Goal: Task Accomplishment & Management: Manage account settings

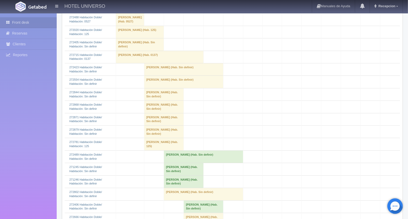
scroll to position [86, 0]
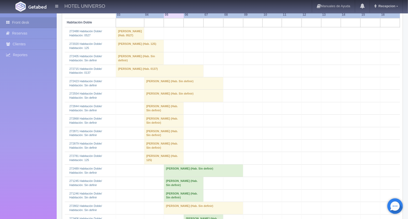
click at [148, 138] on td "Fernando Avila (Hab. Sin definir)" at bounding box center [164, 133] width 40 height 12
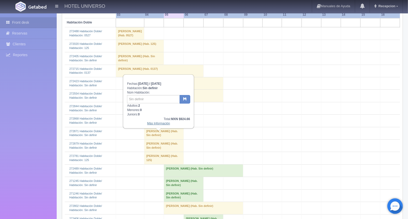
click at [156, 122] on link "Más Información" at bounding box center [158, 124] width 23 height 4
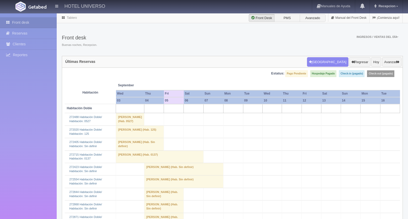
scroll to position [86, 0]
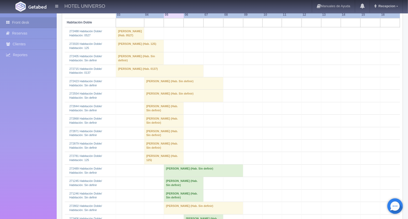
click at [144, 139] on td "Fernando Avila (Hab. Sin definir)" at bounding box center [164, 133] width 40 height 12
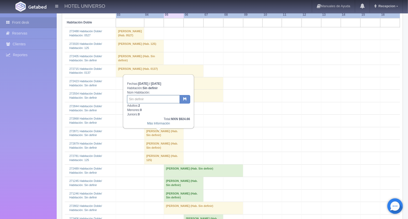
click at [137, 100] on input "text" at bounding box center [153, 99] width 53 height 8
type input "238"
click at [187, 97] on button "button" at bounding box center [185, 99] width 11 height 9
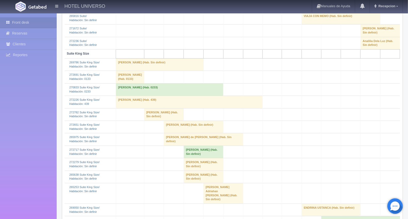
scroll to position [945, 0]
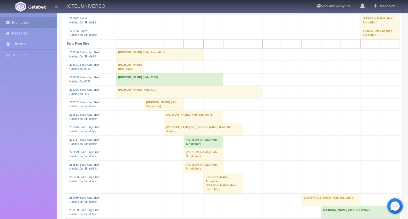
click at [146, 111] on td "Octavio Renteria Carrillo (Hab. Sin definir)" at bounding box center [164, 104] width 40 height 12
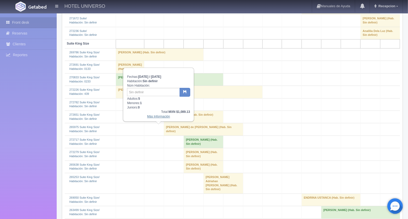
click at [153, 117] on link "Más Información" at bounding box center [158, 117] width 23 height 4
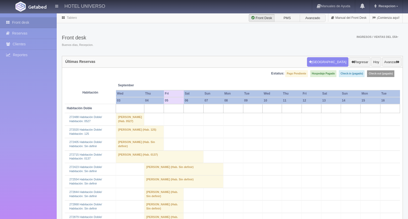
scroll to position [945, 0]
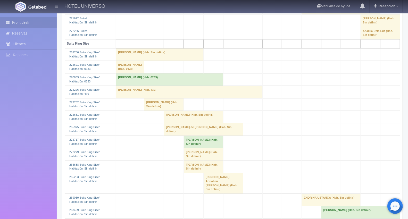
click at [147, 111] on td "Octavio Renteria Carrillo (Hab. Sin definir)" at bounding box center [164, 104] width 40 height 12
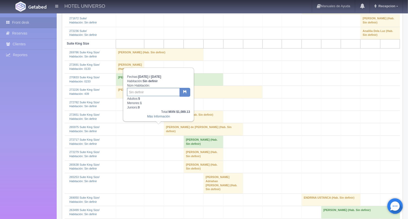
click at [140, 93] on input "text" at bounding box center [153, 92] width 53 height 8
type input "239"
click at [187, 94] on button "button" at bounding box center [185, 92] width 11 height 9
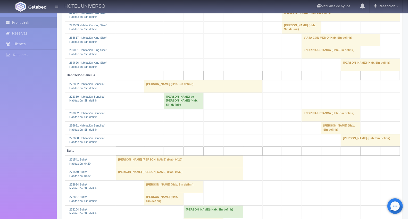
scroll to position [716, 0]
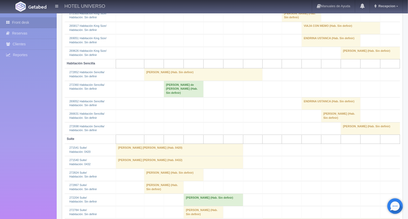
click at [145, 81] on td "ALMA MEJIA GONZALEZ (Hab. Sin definir)" at bounding box center [203, 74] width 119 height 12
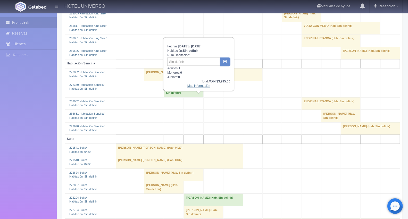
click at [195, 86] on link "Más Información" at bounding box center [198, 86] width 23 height 4
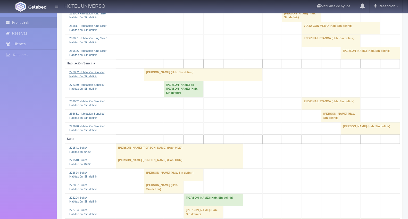
scroll to position [716, 0]
click at [147, 81] on td "ALMA MEJIA GONZALEZ (Hab. Sin definir)" at bounding box center [203, 74] width 119 height 12
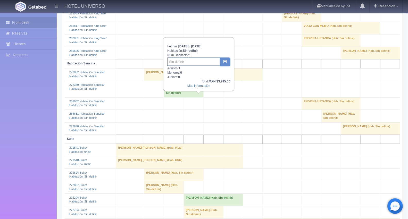
click at [174, 61] on input "text" at bounding box center [193, 61] width 53 height 8
type input "534"
click at [226, 61] on icon "button" at bounding box center [224, 61] width 3 height 3
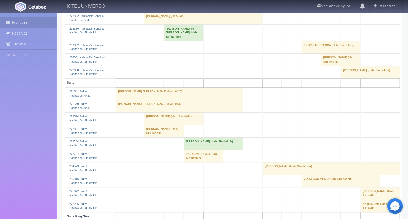
scroll to position [773, 0]
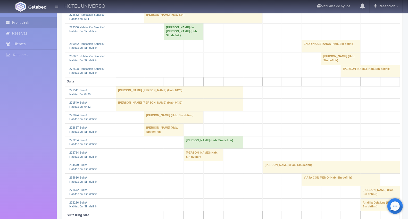
click at [145, 123] on td "[PERSON_NAME] (Hab. Sin definir)" at bounding box center [173, 117] width 59 height 12
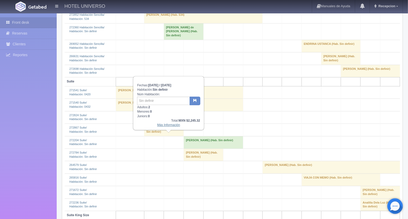
click at [169, 124] on link "Más Información" at bounding box center [168, 125] width 23 height 4
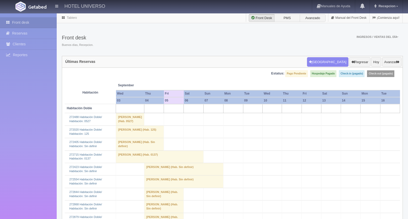
scroll to position [773, 0]
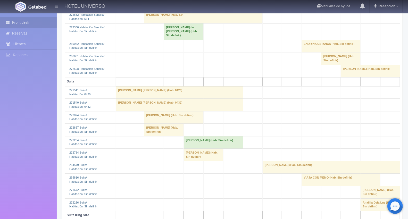
click at [151, 123] on td "Raul Pineda Rodriguez (Hab. Sin definir)" at bounding box center [173, 117] width 59 height 12
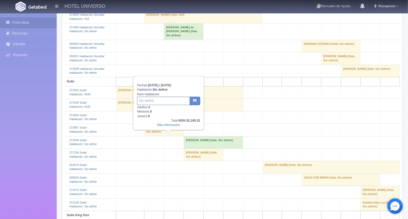
click at [150, 99] on input "text" at bounding box center [163, 101] width 53 height 8
type input "132"
click at [195, 102] on button "button" at bounding box center [195, 101] width 11 height 9
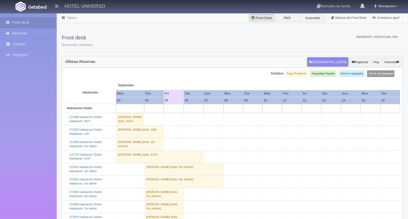
scroll to position [86, 0]
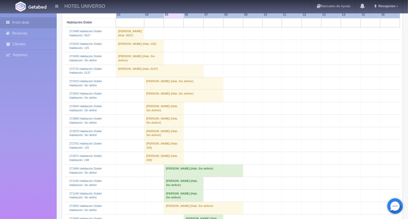
click at [153, 99] on td "Norma Alicia Gonzalez Montaño (Hab. Sin definir)" at bounding box center [183, 96] width 79 height 12
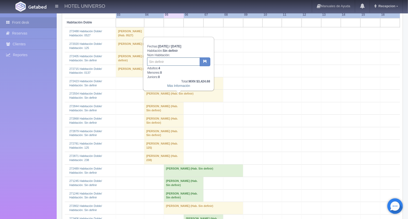
click at [159, 63] on input "text" at bounding box center [173, 61] width 53 height 8
type input "525"
click at [205, 65] on button "button" at bounding box center [205, 61] width 11 height 9
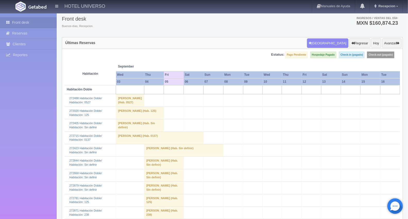
scroll to position [57, 0]
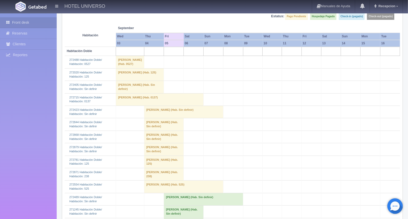
click at [144, 192] on td "Norma Alicia Gonzalez Montaño (Hab. 525)" at bounding box center [183, 187] width 79 height 12
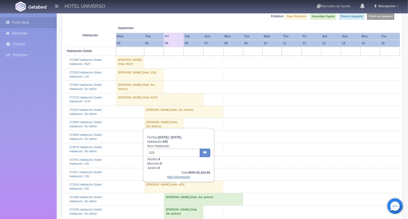
click at [172, 177] on link "Más Información" at bounding box center [178, 177] width 23 height 4
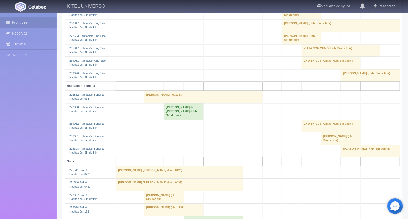
scroll to position [716, 0]
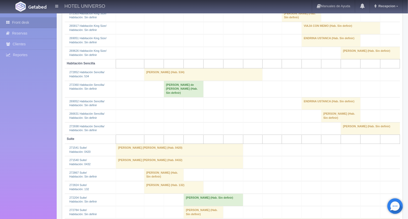
click at [145, 81] on td "[PERSON_NAME] (Hab. 534)" at bounding box center [203, 74] width 119 height 12
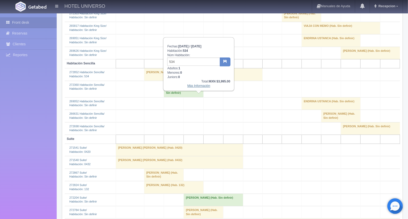
click at [194, 87] on link "Más Información" at bounding box center [198, 86] width 23 height 4
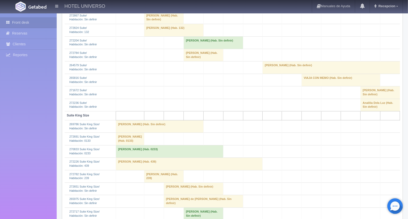
scroll to position [945, 0]
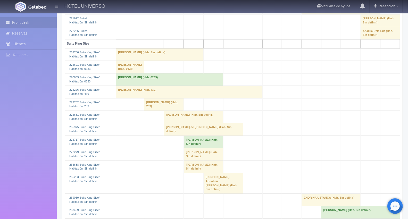
click at [145, 111] on td "[PERSON_NAME] (Hab. 239)" at bounding box center [164, 104] width 40 height 12
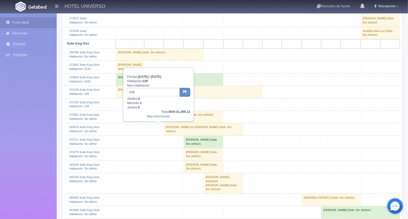
click at [147, 111] on td "[PERSON_NAME] (Hab. 239)" at bounding box center [164, 104] width 40 height 12
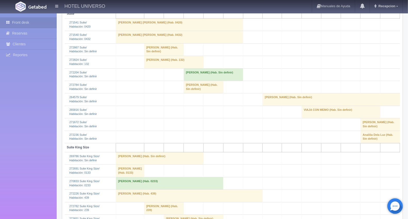
scroll to position [765, 0]
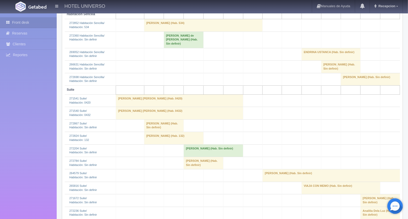
click at [145, 144] on td "[PERSON_NAME] (Hab. 132)" at bounding box center [173, 138] width 59 height 12
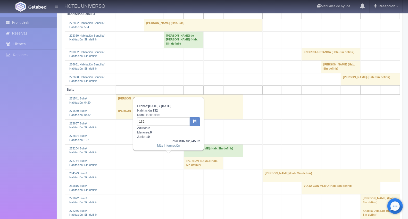
click at [161, 145] on link "Más Información" at bounding box center [168, 146] width 23 height 4
